Goal: Information Seeking & Learning: Learn about a topic

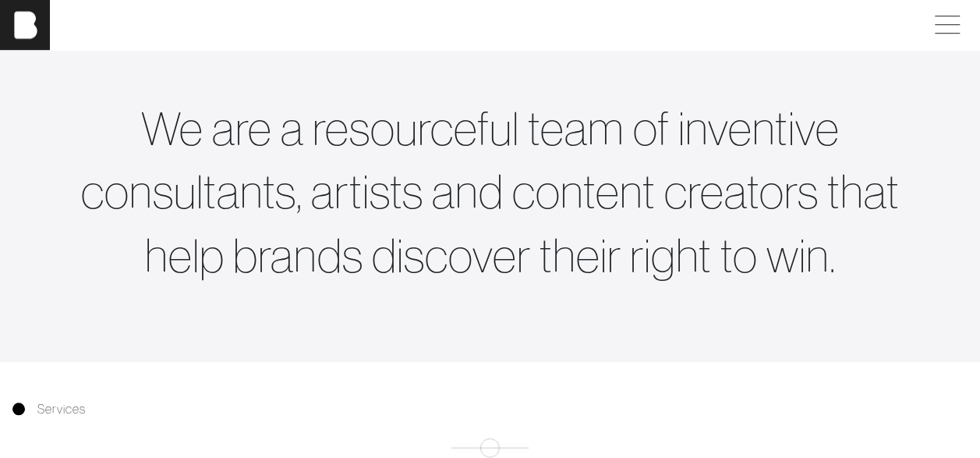
scroll to position [635, 0]
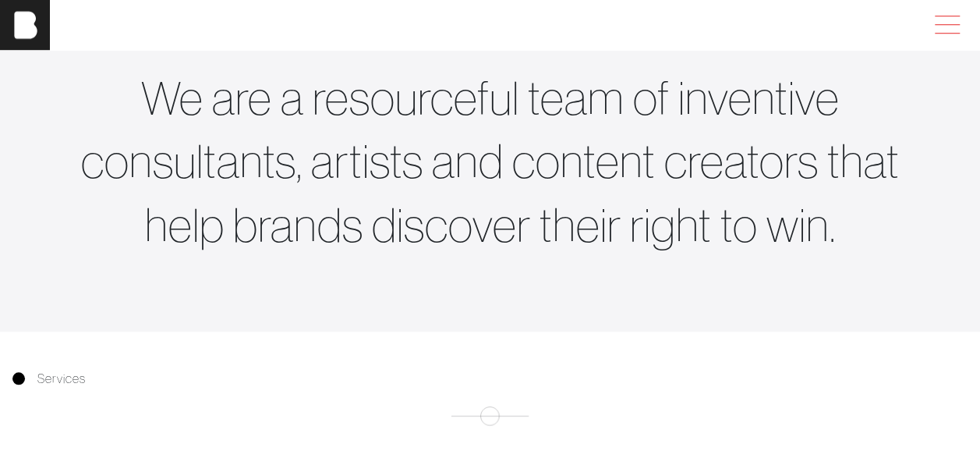
click at [962, 23] on span at bounding box center [944, 25] width 36 height 28
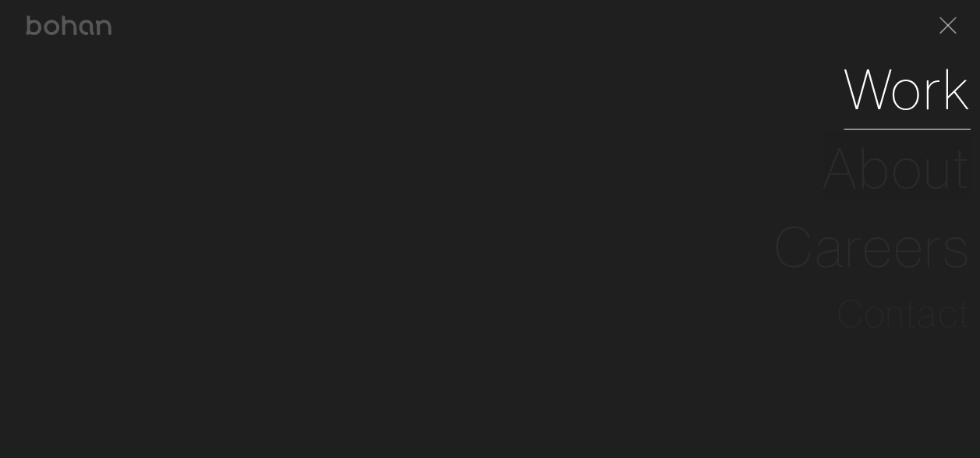
click at [908, 95] on link "Work" at bounding box center [907, 89] width 127 height 79
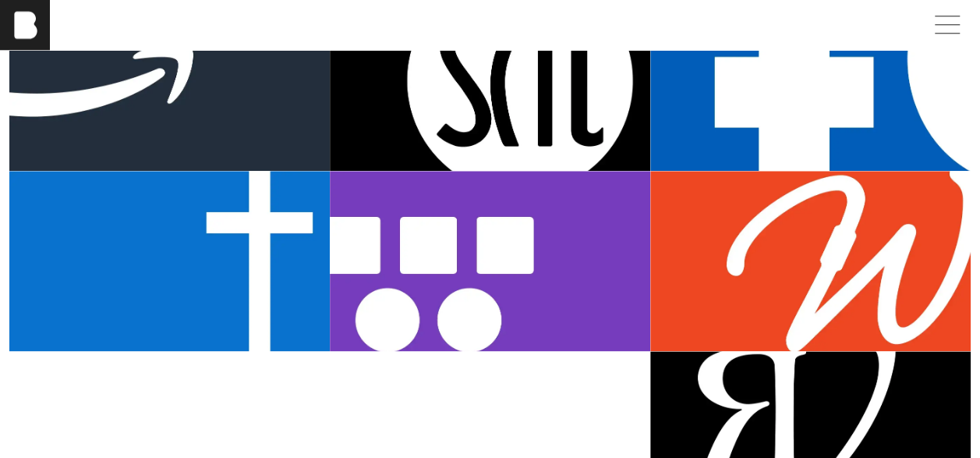
scroll to position [795, 0]
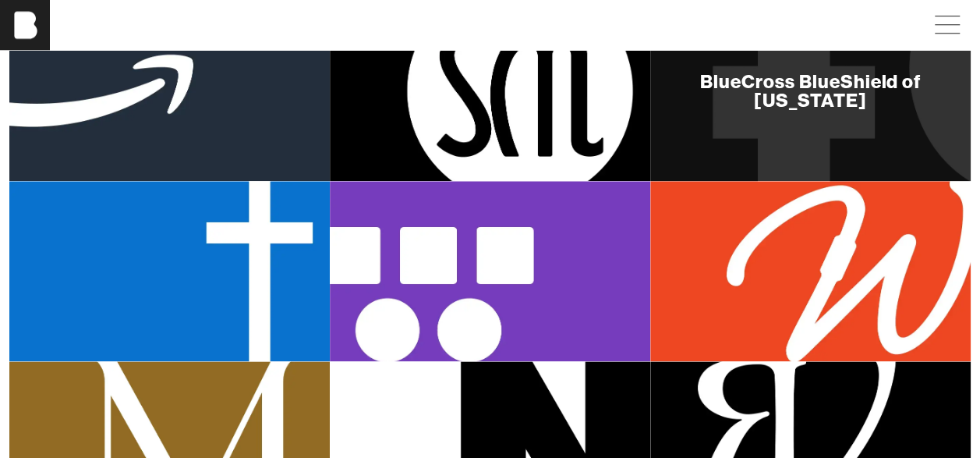
click at [862, 114] on div "BlueCross BlueShield of [US_STATE]" at bounding box center [810, 90] width 320 height 180
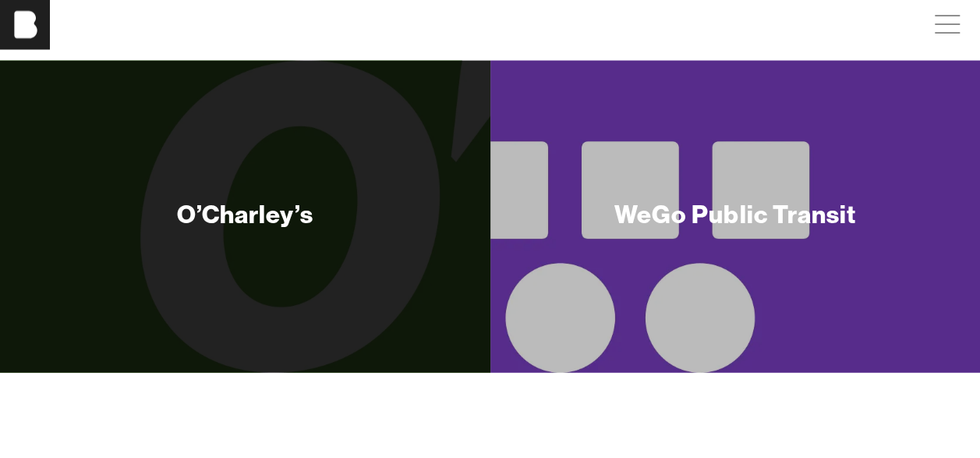
scroll to position [4502, 0]
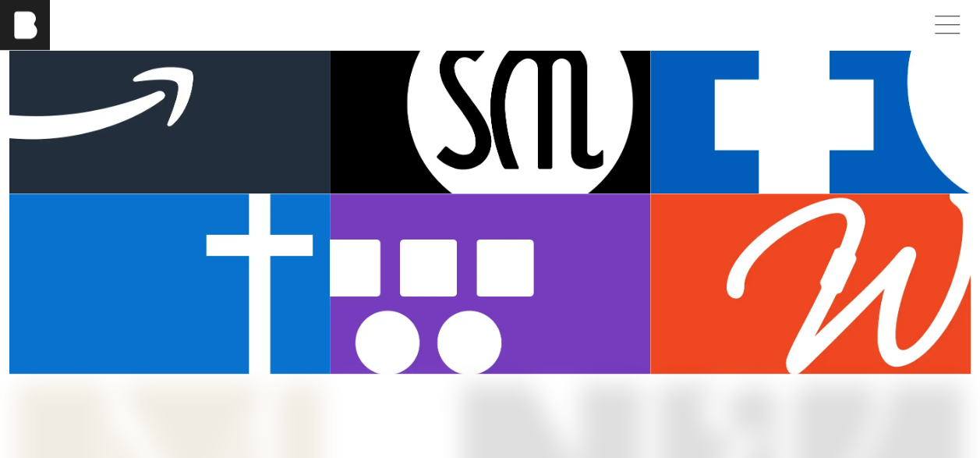
scroll to position [797, 0]
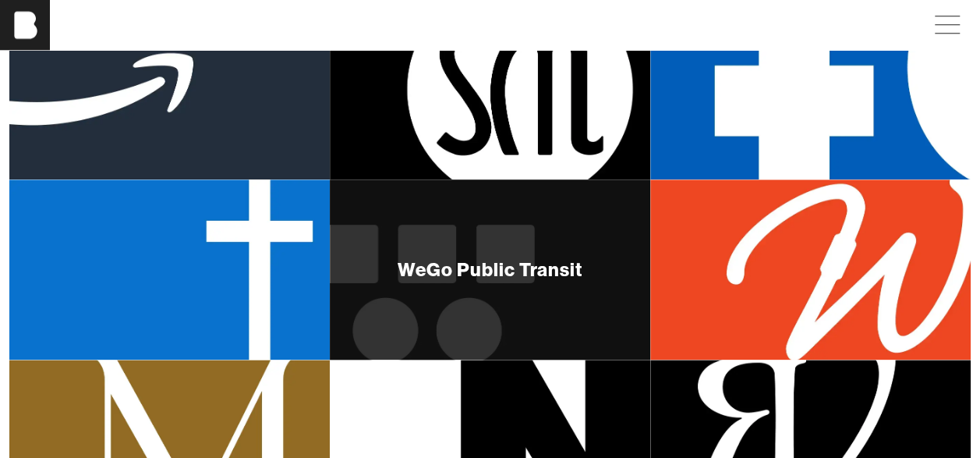
click at [494, 274] on div "WeGo Public Transit" at bounding box center [490, 269] width 185 height 19
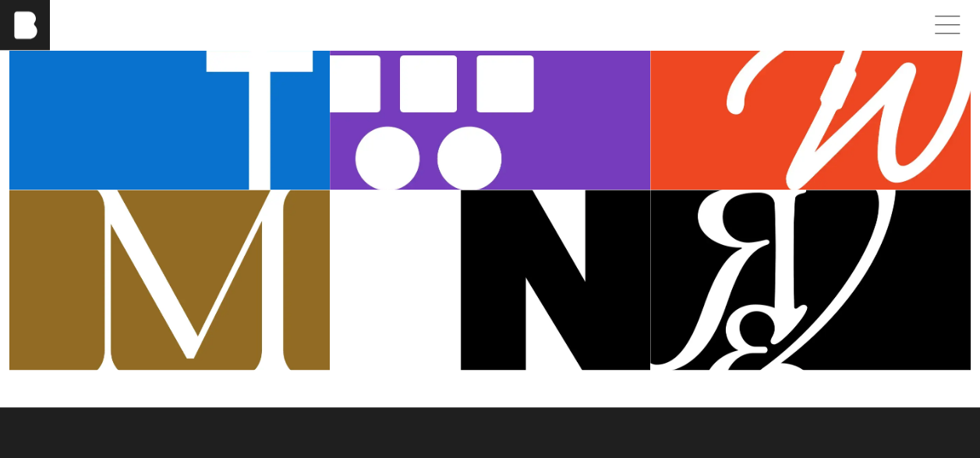
scroll to position [985, 0]
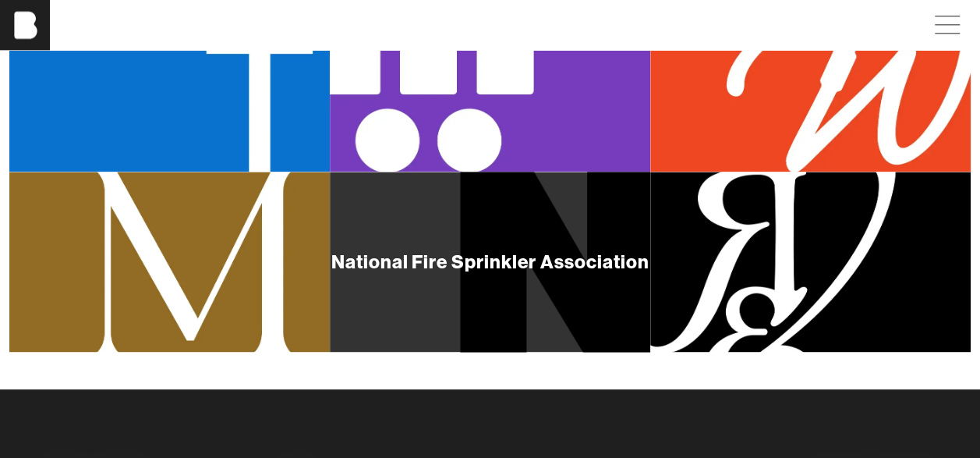
click at [496, 279] on div "National Fire Sprinkler Association" at bounding box center [490, 262] width 320 height 180
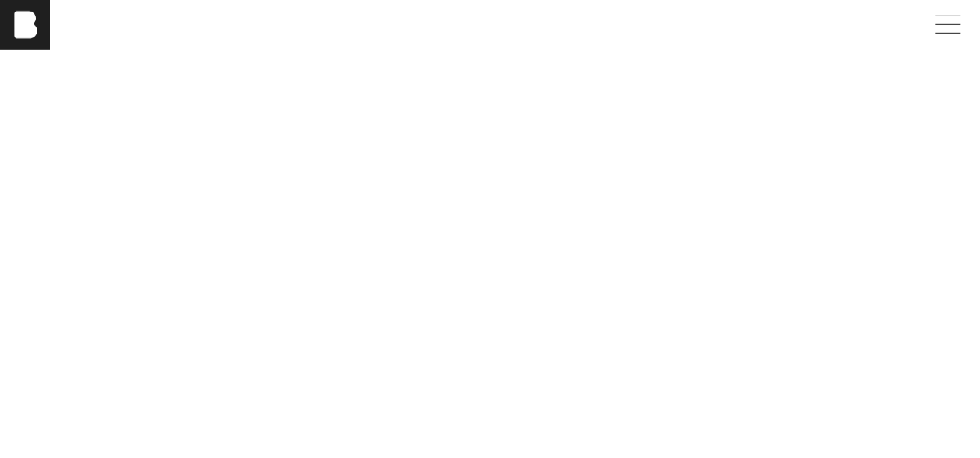
scroll to position [2233, 0]
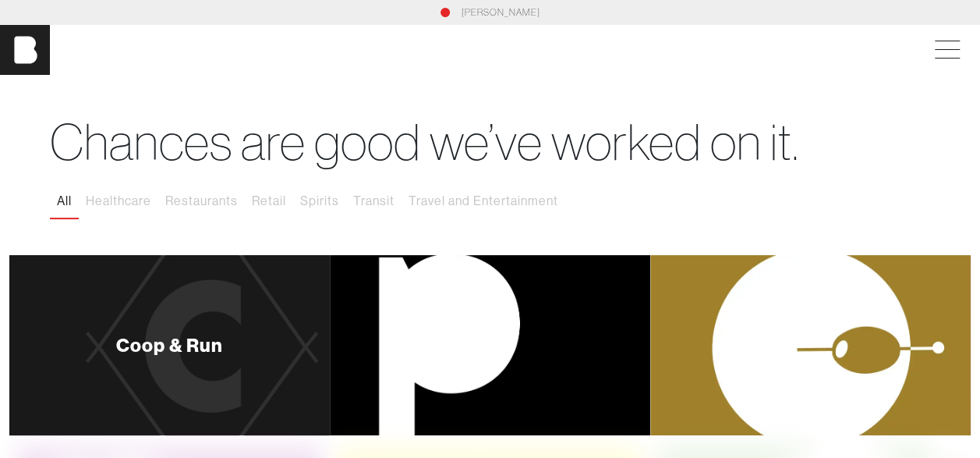
click at [288, 320] on div "Coop & Run" at bounding box center [169, 345] width 320 height 180
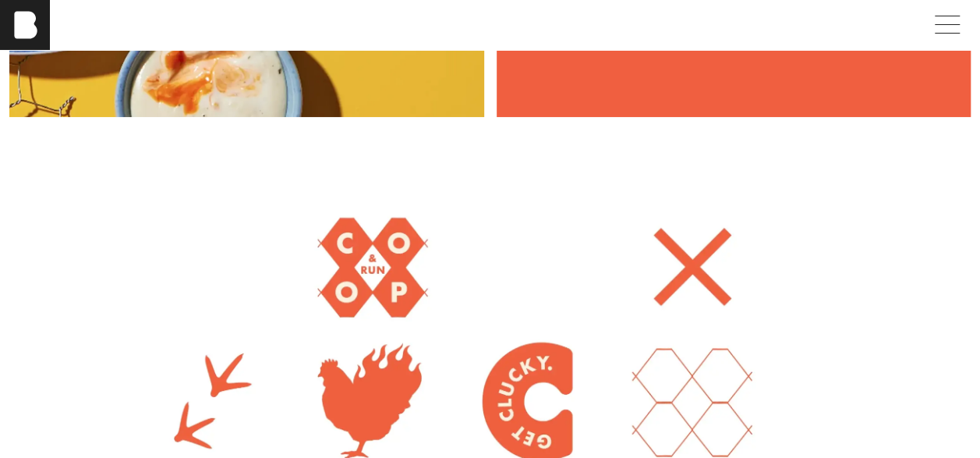
scroll to position [3030, 0]
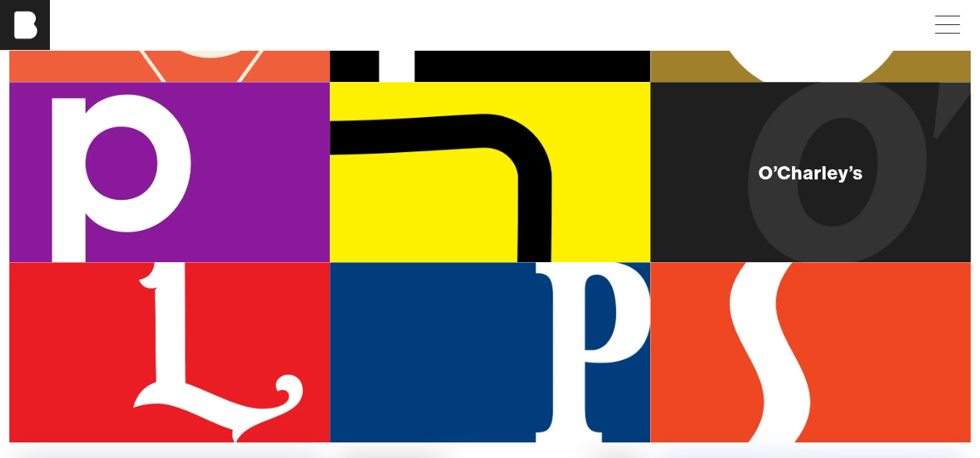
scroll to position [351, 0]
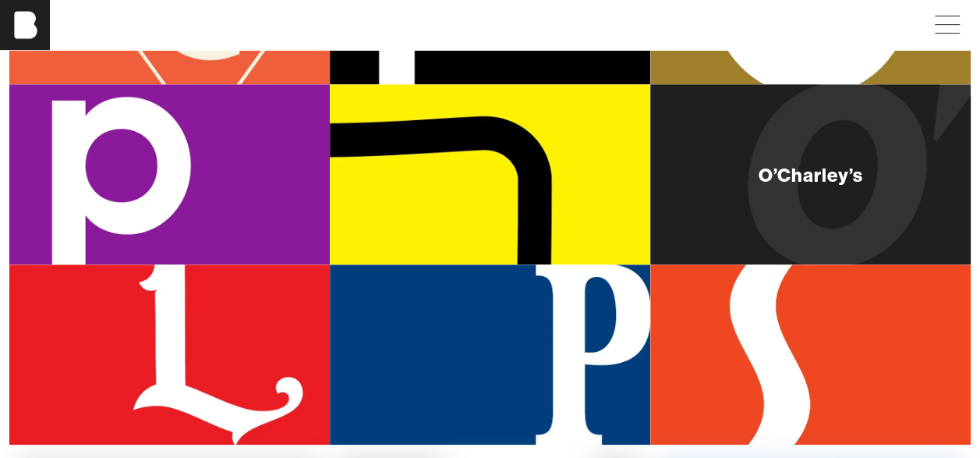
click at [906, 211] on div "O’Charley’s" at bounding box center [810, 174] width 320 height 180
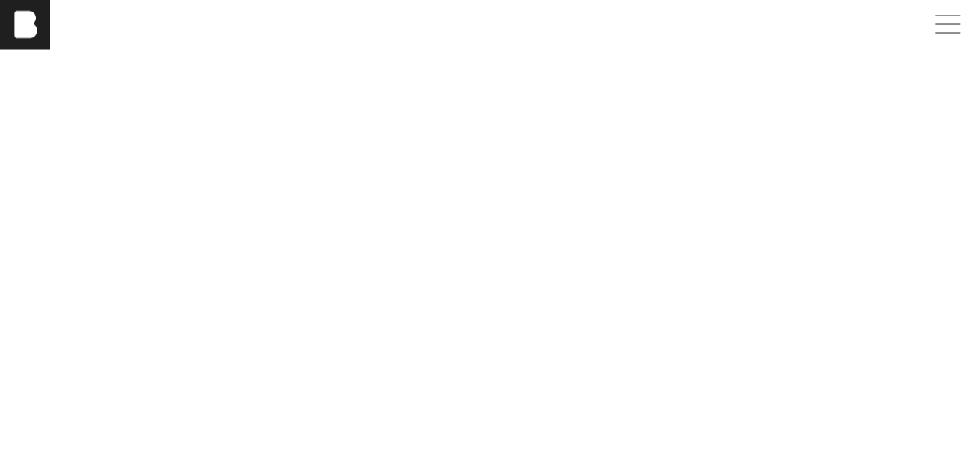
scroll to position [4397, 0]
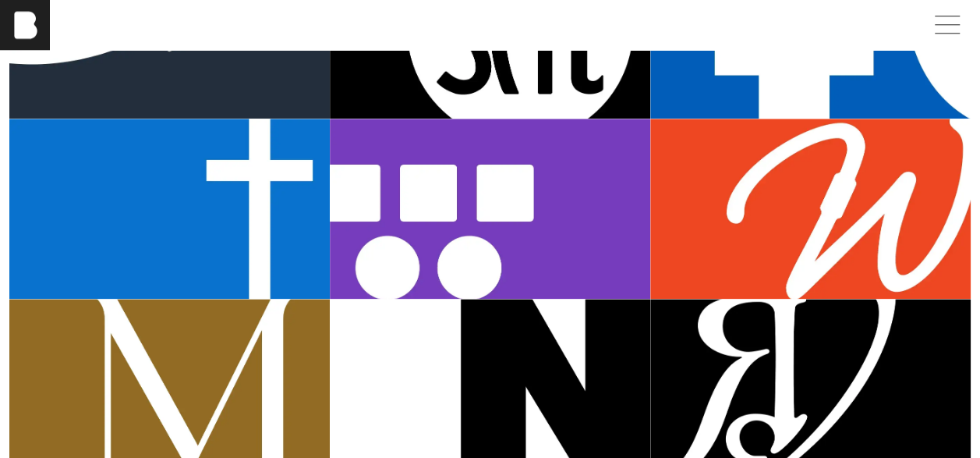
scroll to position [864, 0]
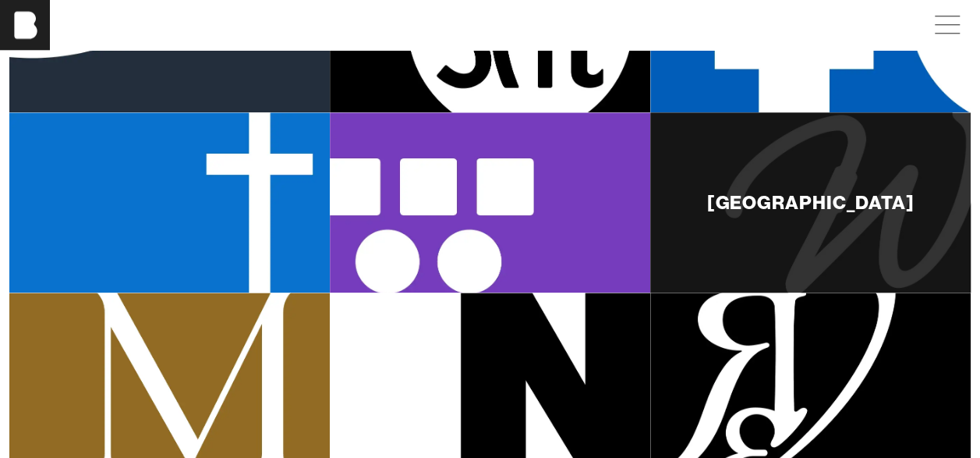
click at [844, 221] on div "[GEOGRAPHIC_DATA]" at bounding box center [810, 202] width 320 height 180
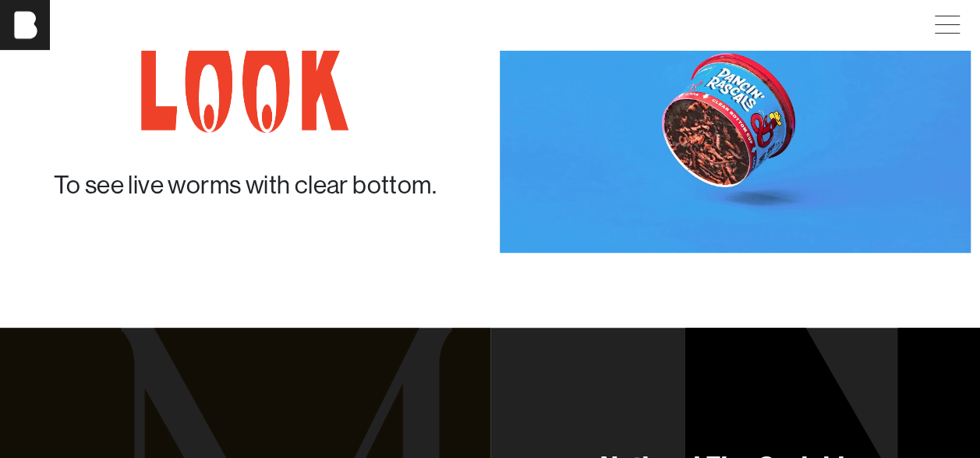
scroll to position [3288, 0]
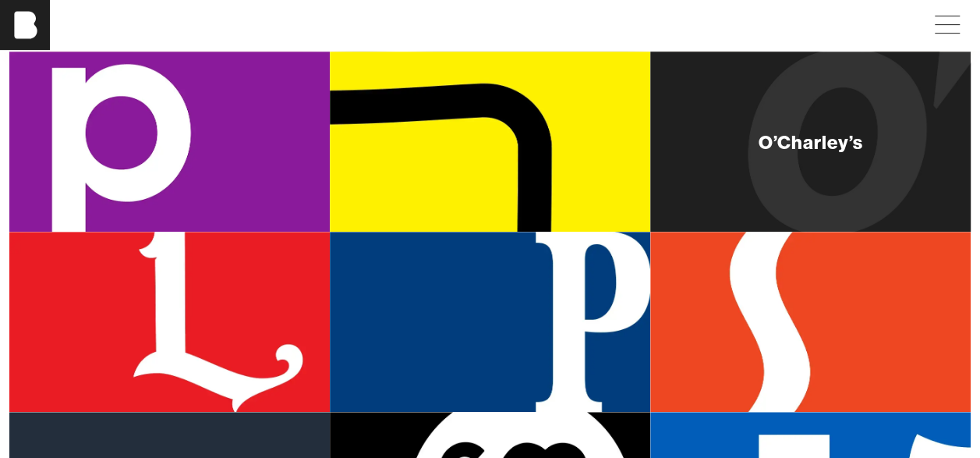
scroll to position [377, 0]
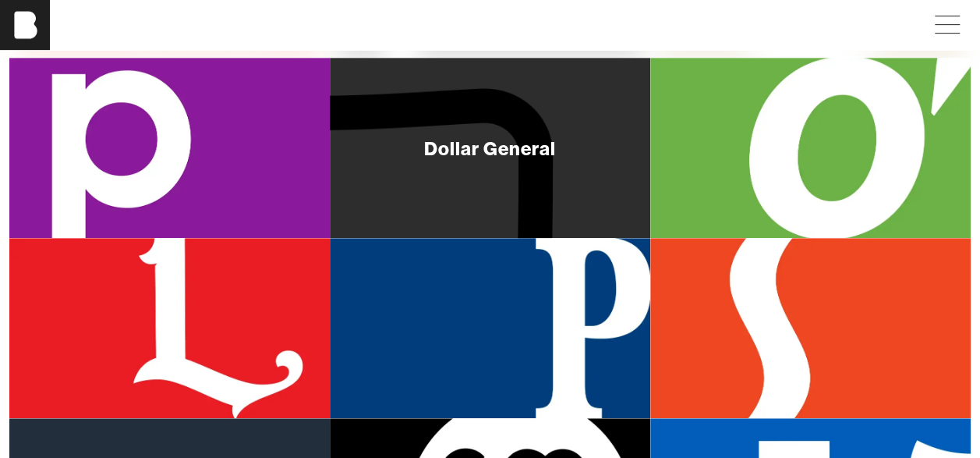
click at [533, 173] on div "Dollar General" at bounding box center [490, 148] width 320 height 180
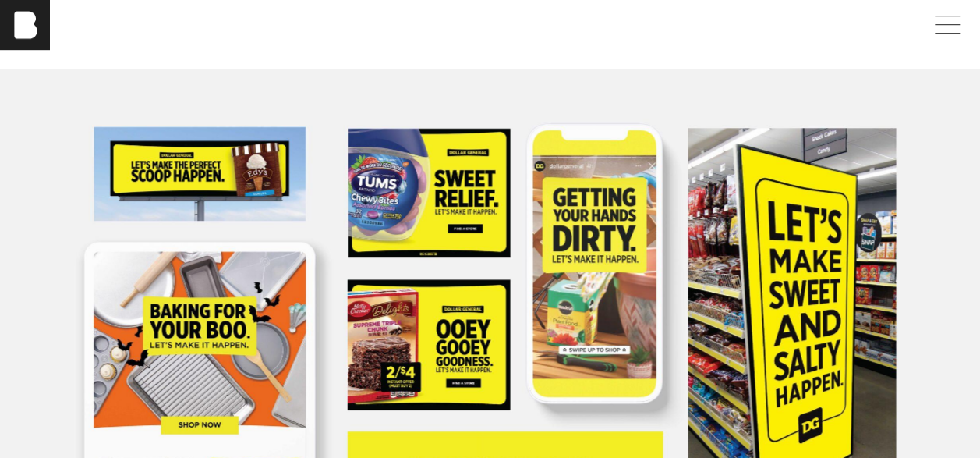
scroll to position [537, 0]
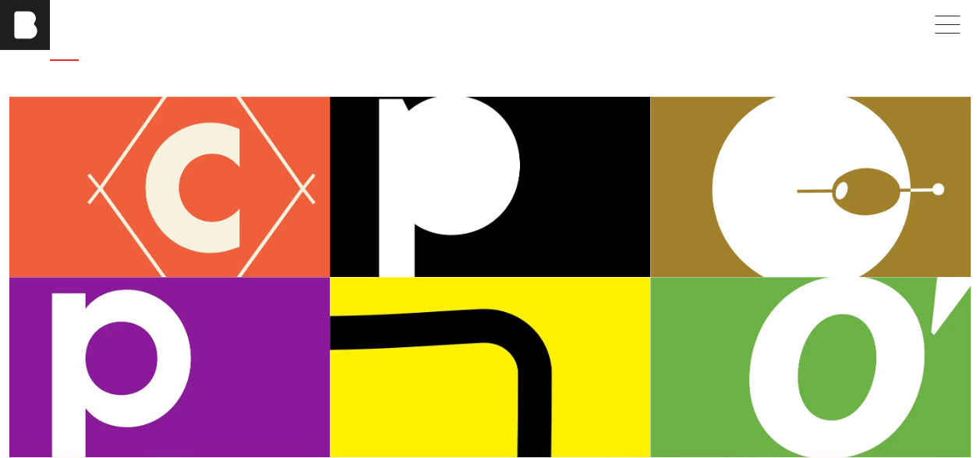
scroll to position [167, 0]
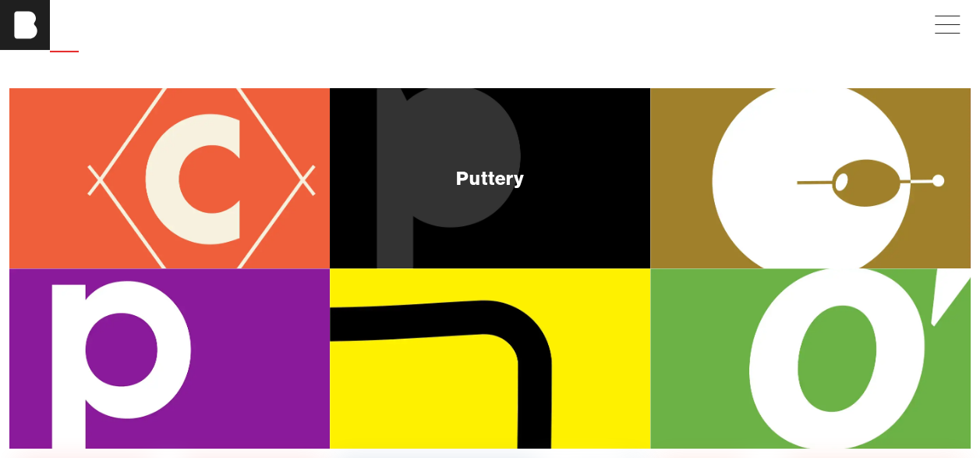
click at [526, 138] on div "Puttery" at bounding box center [490, 178] width 320 height 180
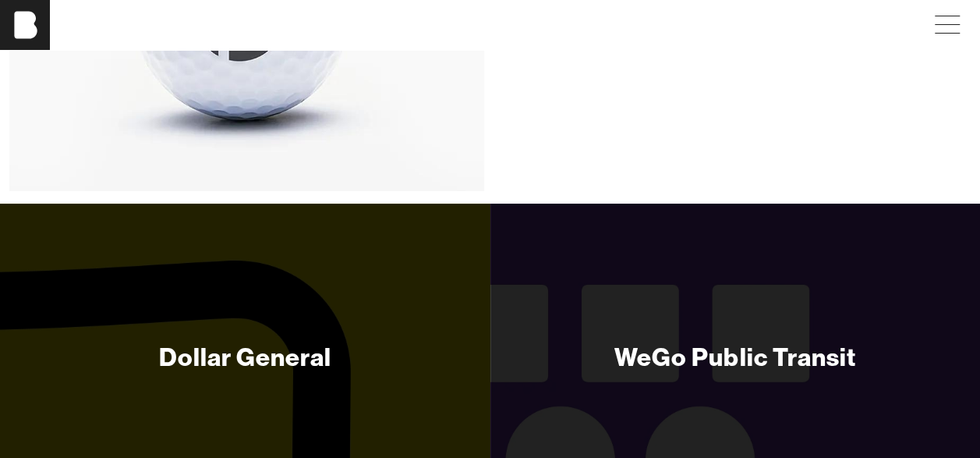
scroll to position [5544, 0]
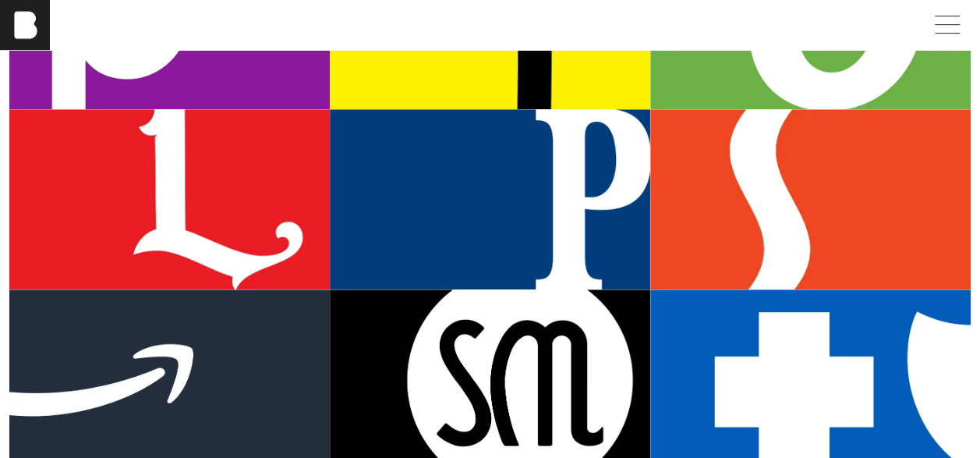
scroll to position [502, 0]
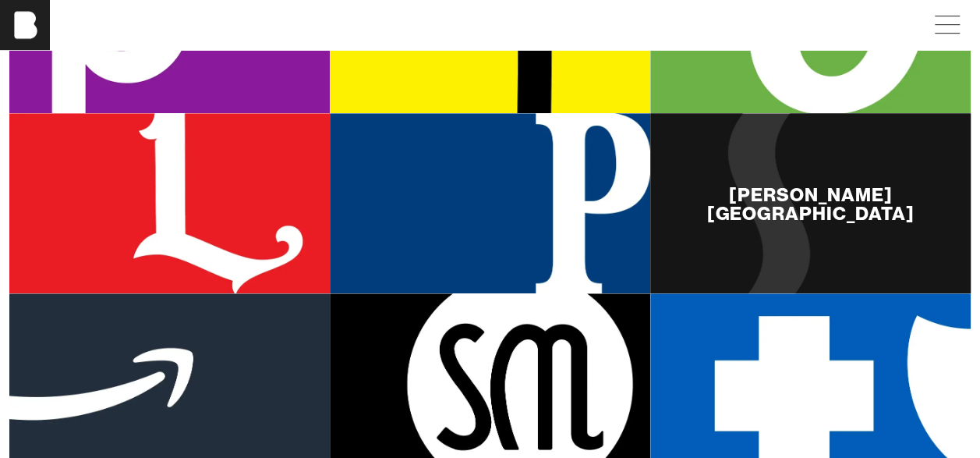
click at [869, 221] on div "[PERSON_NAME][GEOGRAPHIC_DATA]" at bounding box center [810, 203] width 320 height 180
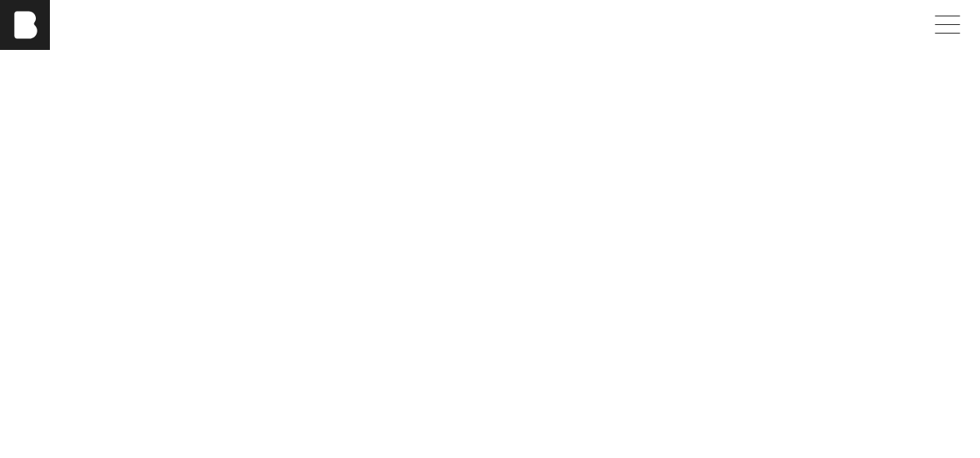
scroll to position [5861, 0]
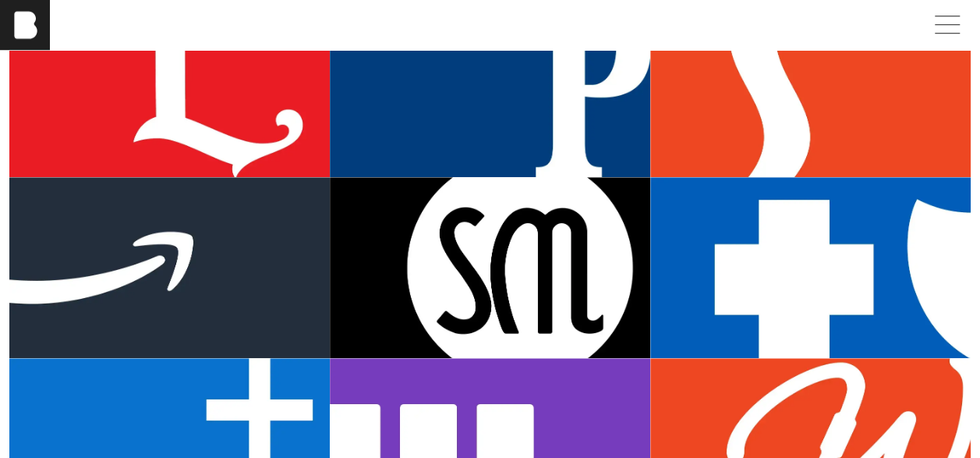
scroll to position [622, 0]
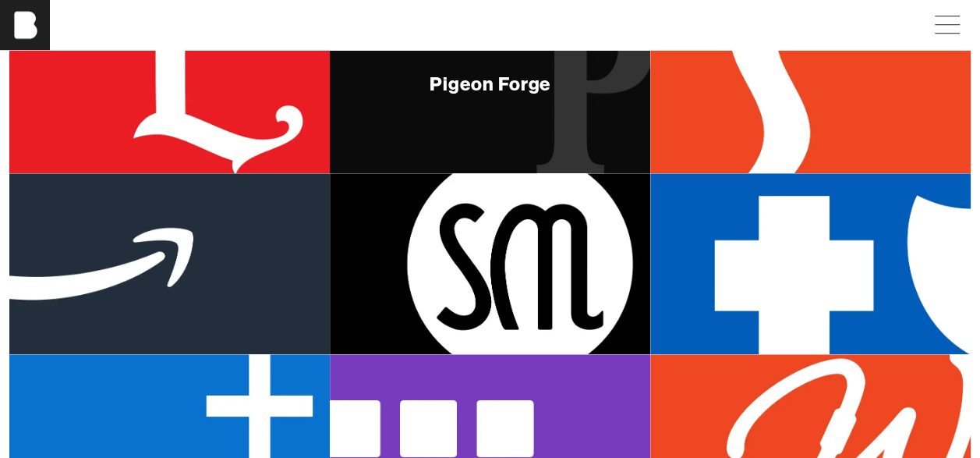
click at [546, 107] on div "Pigeon Forge" at bounding box center [490, 83] width 320 height 180
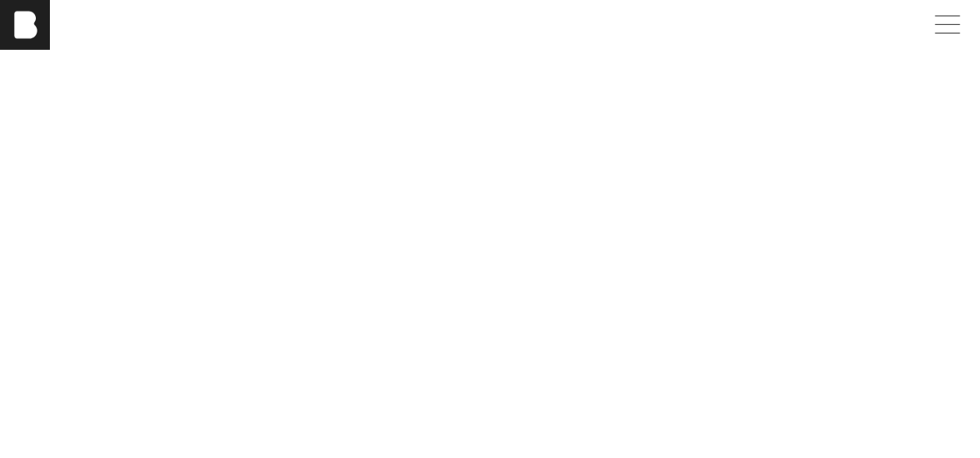
scroll to position [2073, 0]
